Goal: Transaction & Acquisition: Book appointment/travel/reservation

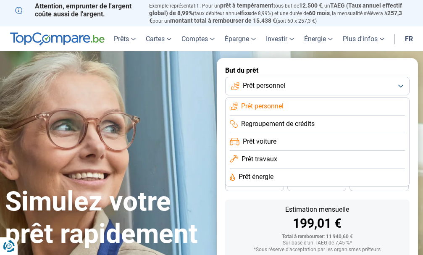
click at [305, 123] on span "Regroupement de crédits" at bounding box center [277, 123] width 73 height 9
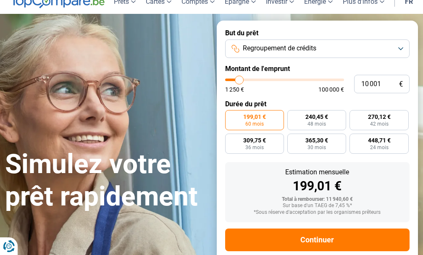
scroll to position [53, 0]
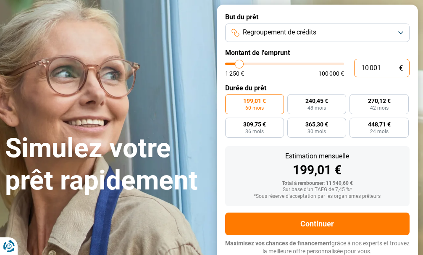
click at [377, 65] on input "10 001" at bounding box center [381, 68] width 55 height 18
click at [368, 65] on input "10 001" at bounding box center [381, 68] width 55 height 18
type input "1 001"
type input "1250"
type input "1"
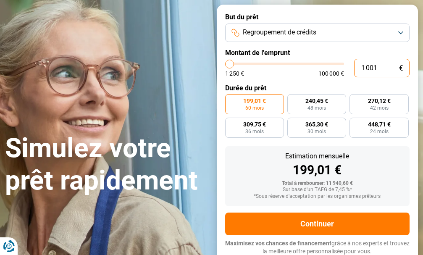
type input "1250"
type input "0"
type input "1250"
type input "2"
type input "1250"
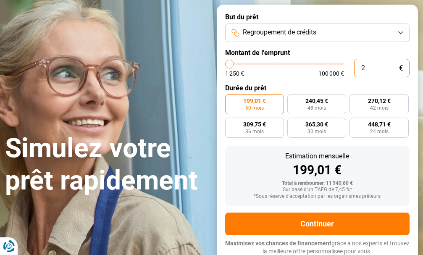
type input "25"
type input "1250"
type input "254"
type input "1250"
type input "2 540"
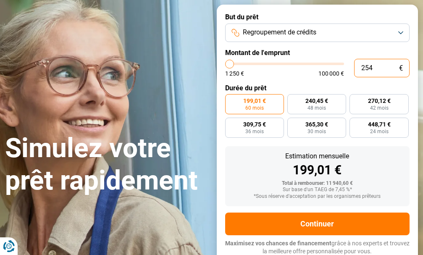
type input "2500"
type input "25 400"
type input "25500"
type input "254 000"
type input "100000"
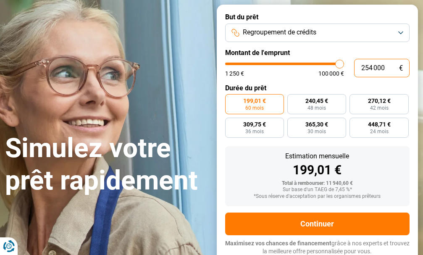
type input "100 000"
type input "100000"
radio input "false"
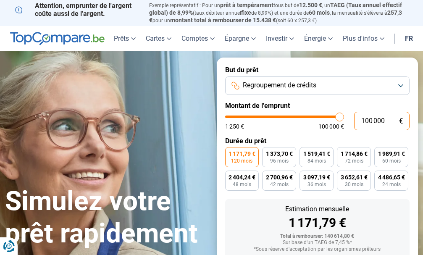
scroll to position [0, 0]
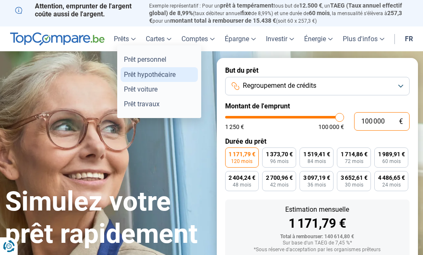
type input "100 000"
click at [137, 71] on link "Prêt hypothécaire" at bounding box center [158, 74] width 77 height 15
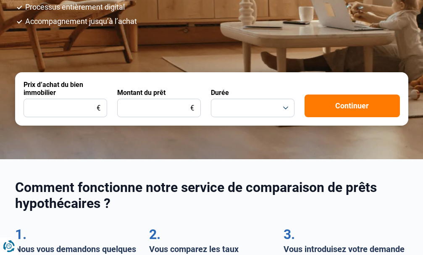
scroll to position [210, 0]
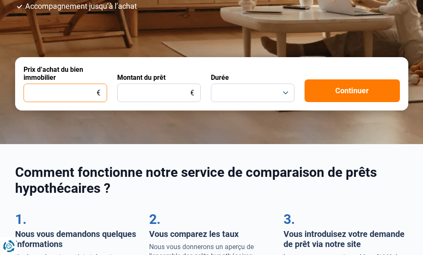
click at [65, 87] on input "Prix d’achat du bien immobilier" at bounding box center [66, 93] width 84 height 18
type input "254.000"
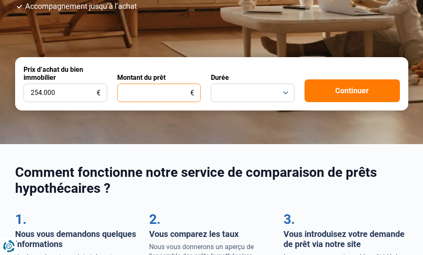
click at [152, 86] on input "Montant du prêt" at bounding box center [159, 93] width 84 height 18
type input "254.000"
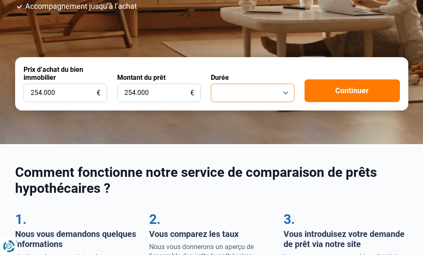
click at [244, 84] on button "button" at bounding box center [253, 93] width 84 height 18
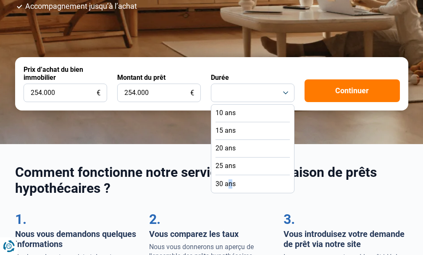
click at [230, 183] on span "30 ans" at bounding box center [225, 183] width 20 height 9
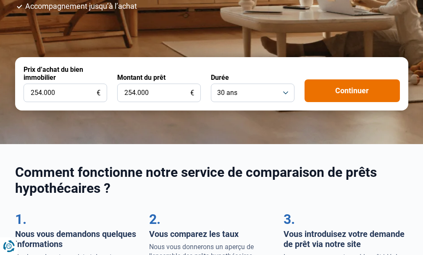
click at [365, 79] on button "Continuer" at bounding box center [351, 90] width 95 height 23
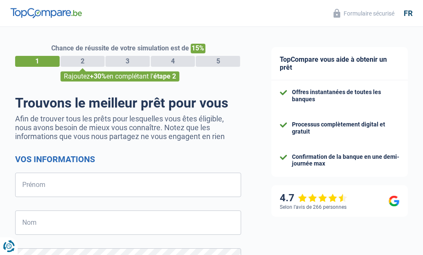
select select "32"
click at [85, 60] on div "2" at bounding box center [82, 61] width 44 height 11
